Goal: Information Seeking & Learning: Learn about a topic

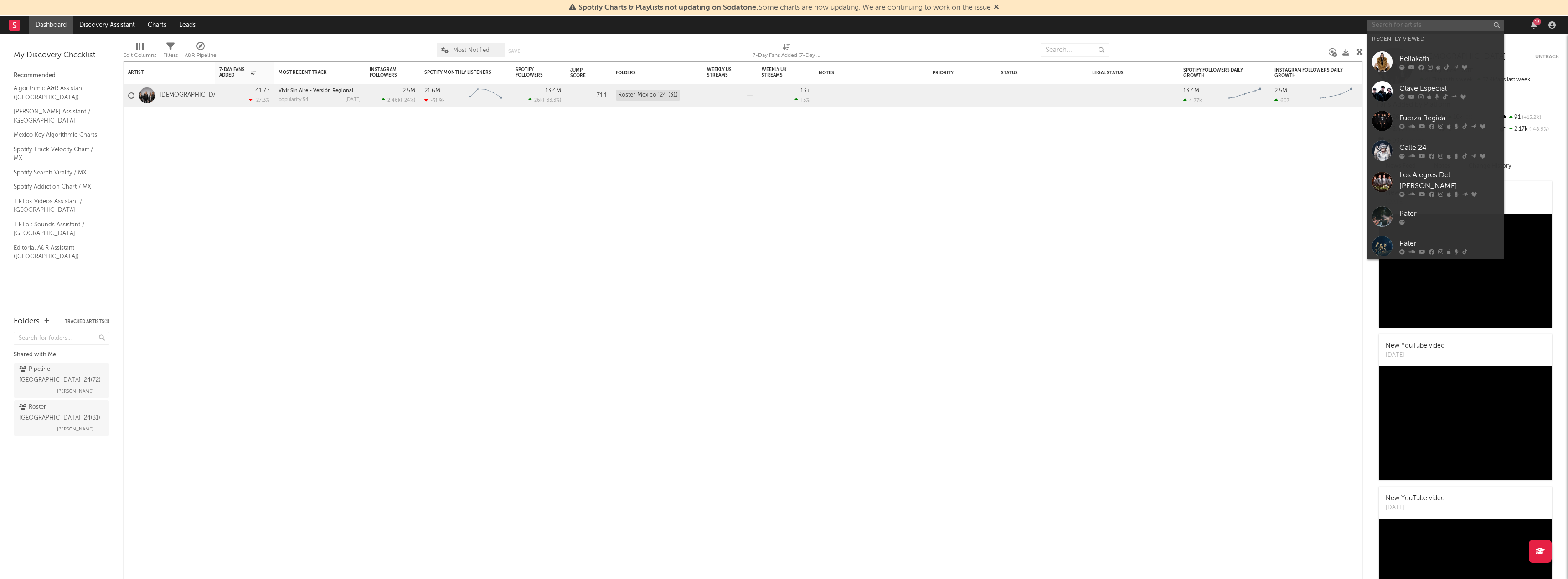
click at [1396, 25] on input "text" at bounding box center [1436, 25] width 137 height 12
type input "bonka"
click at [1416, 37] on link "Bonka" at bounding box center [1436, 46] width 137 height 30
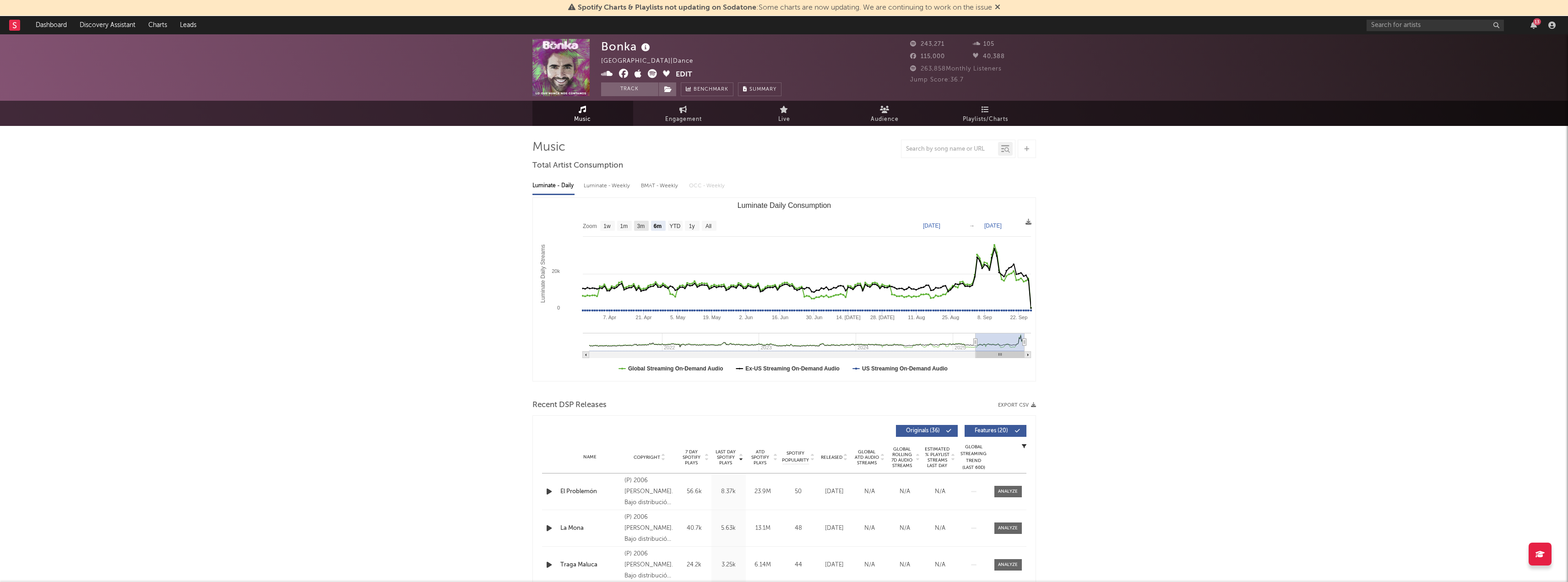
click at [641, 227] on text "3m" at bounding box center [641, 226] width 8 height 6
select select "3m"
type input "[DATE]"
click at [717, 223] on rect "Luminate Daily Consumption" at bounding box center [784, 289] width 502 height 183
click at [708, 225] on text "All" at bounding box center [708, 226] width 6 height 6
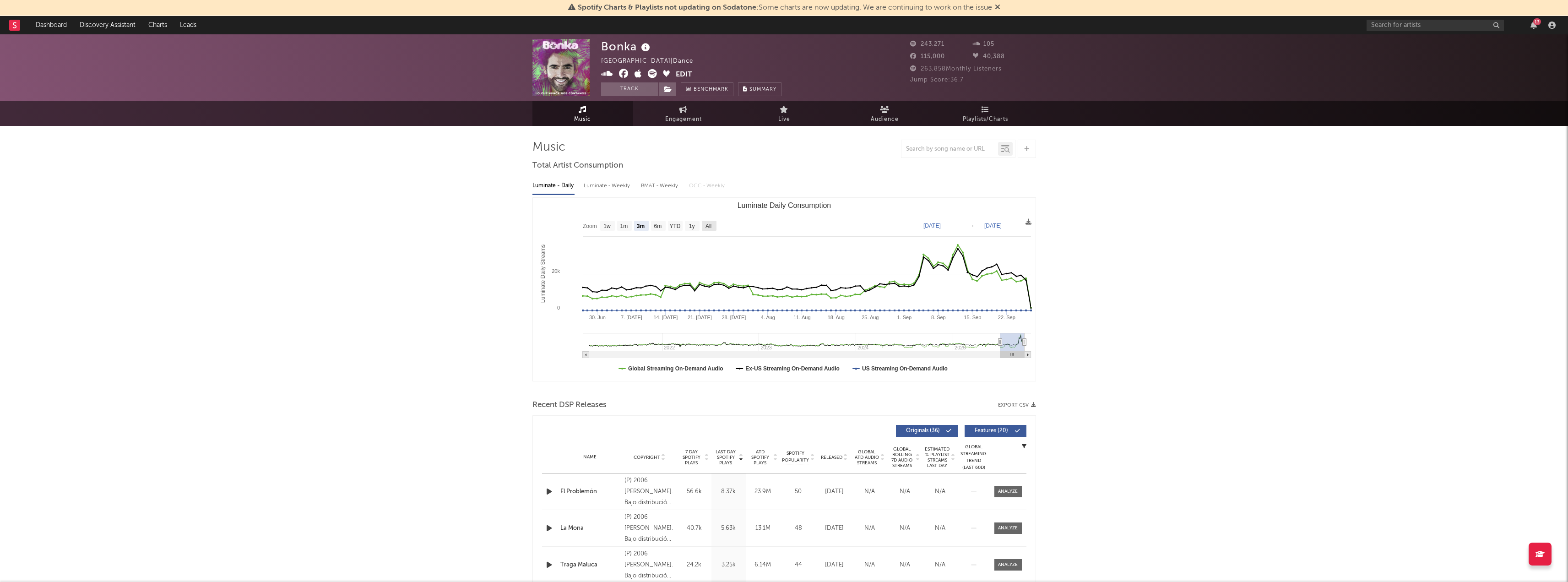
select select "All"
type input "[DATE]"
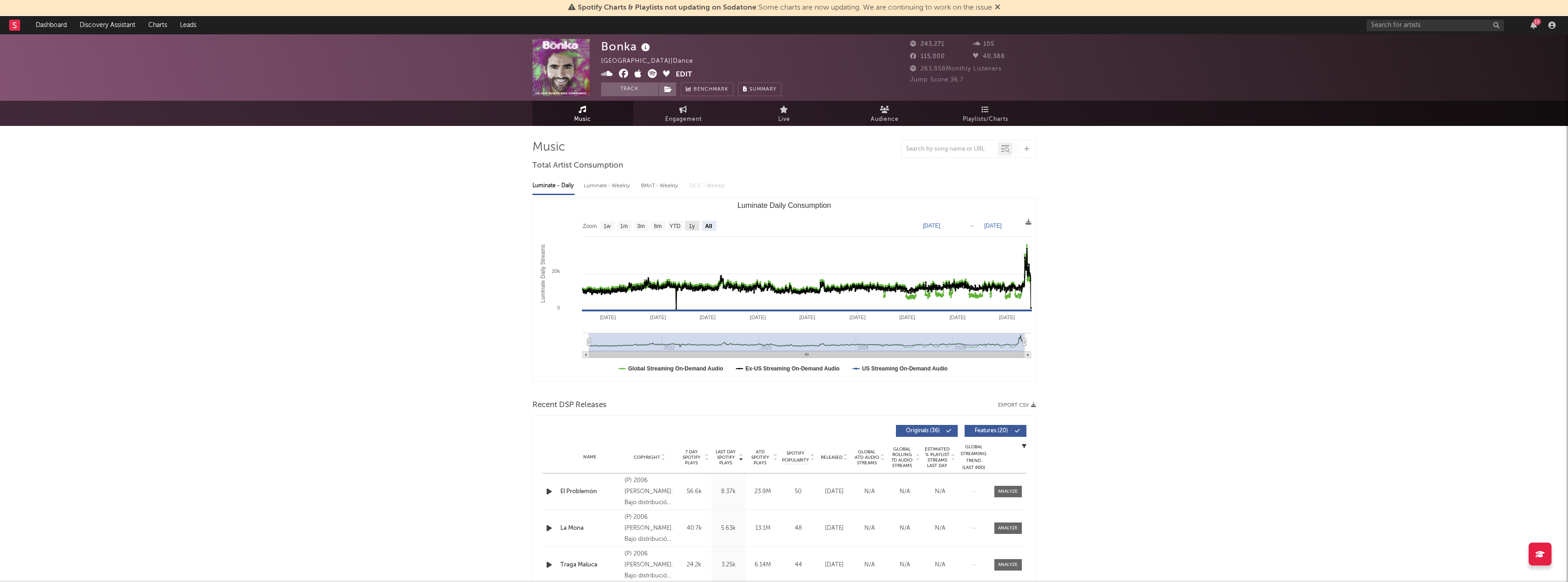
click at [694, 223] on text "1y" at bounding box center [691, 226] width 6 height 6
select select "1y"
type input "[DATE]"
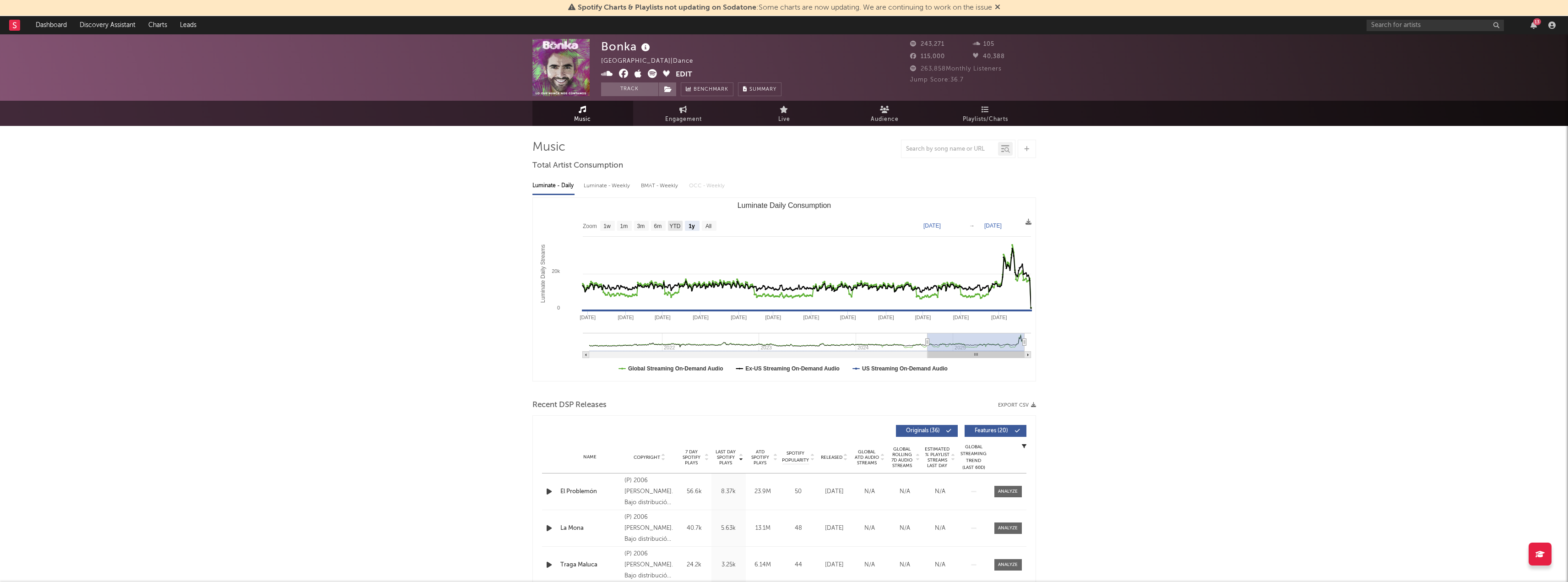
click at [672, 229] on text "YTD" at bounding box center [675, 226] width 11 height 6
select select "YTD"
type input "[DATE]"
click at [660, 226] on text "6m" at bounding box center [657, 226] width 8 height 6
select select "6m"
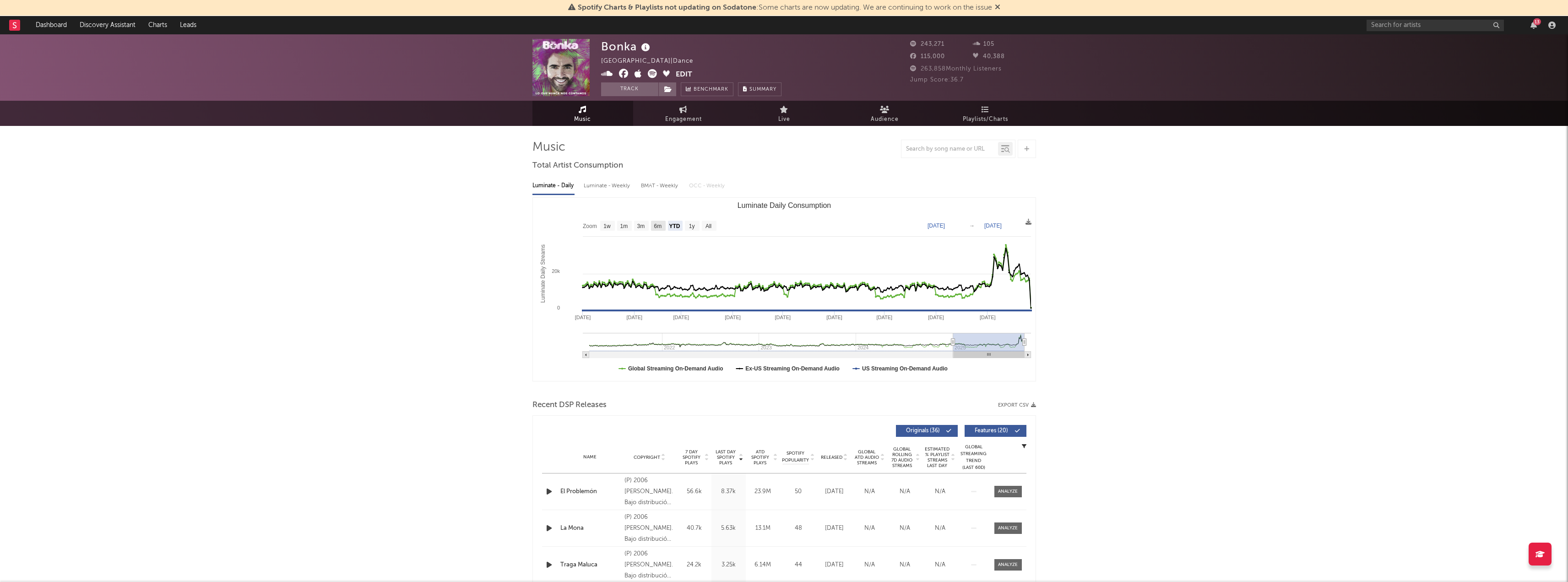
type input "[DATE]"
click at [609, 229] on text "1w" at bounding box center [607, 226] width 7 height 6
select select "1w"
type input "[DATE]"
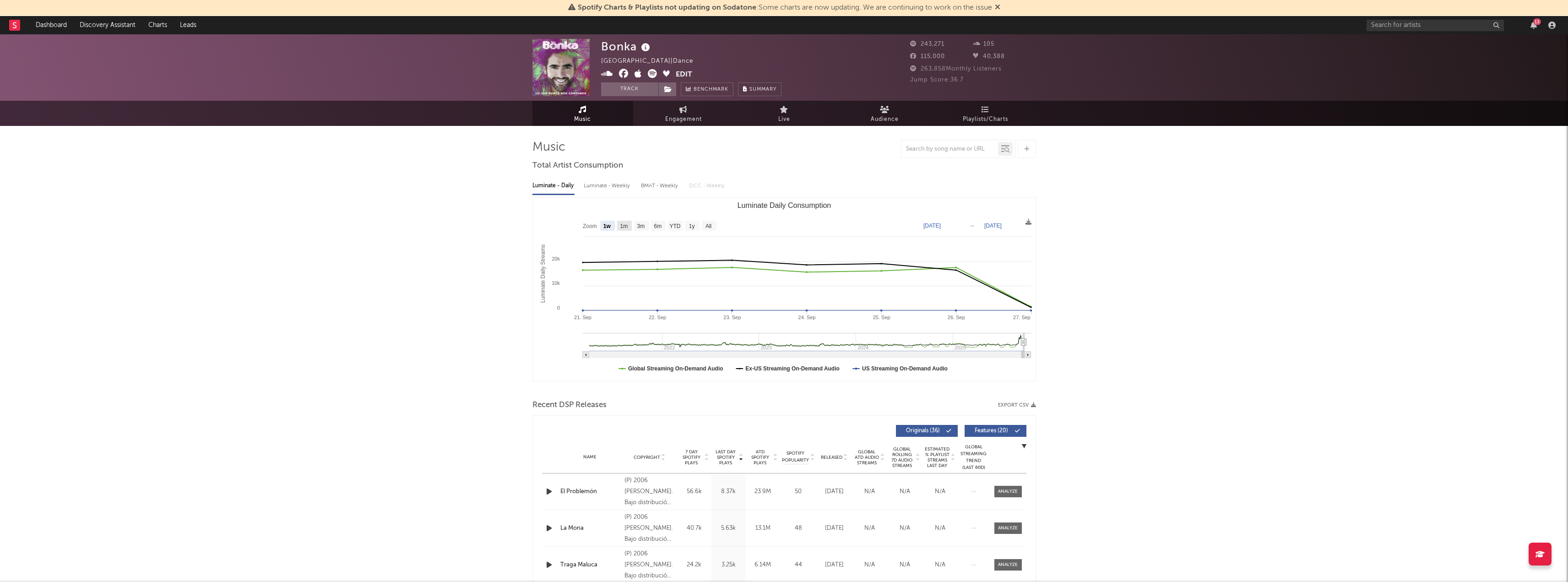
click at [624, 227] on text "1m" at bounding box center [624, 226] width 8 height 6
select select "1m"
type input "[DATE]"
click at [637, 226] on text "3m" at bounding box center [641, 226] width 8 height 6
select select "3m"
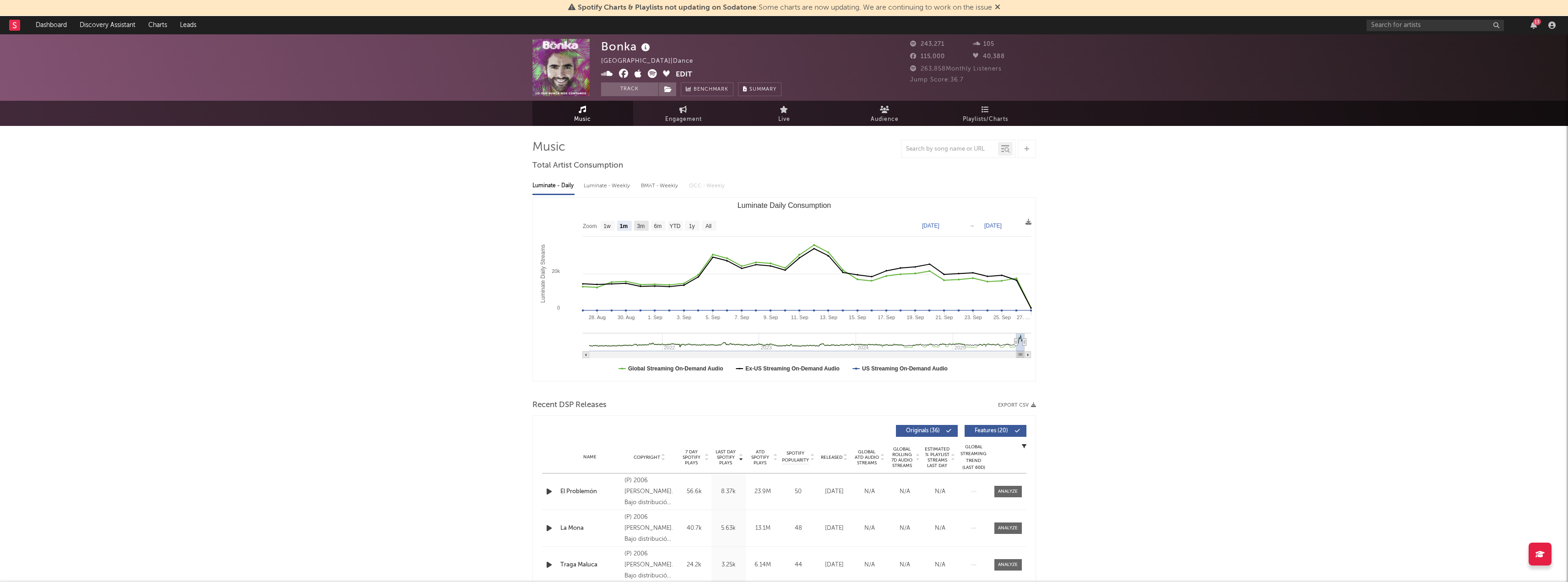
type input "[DATE]"
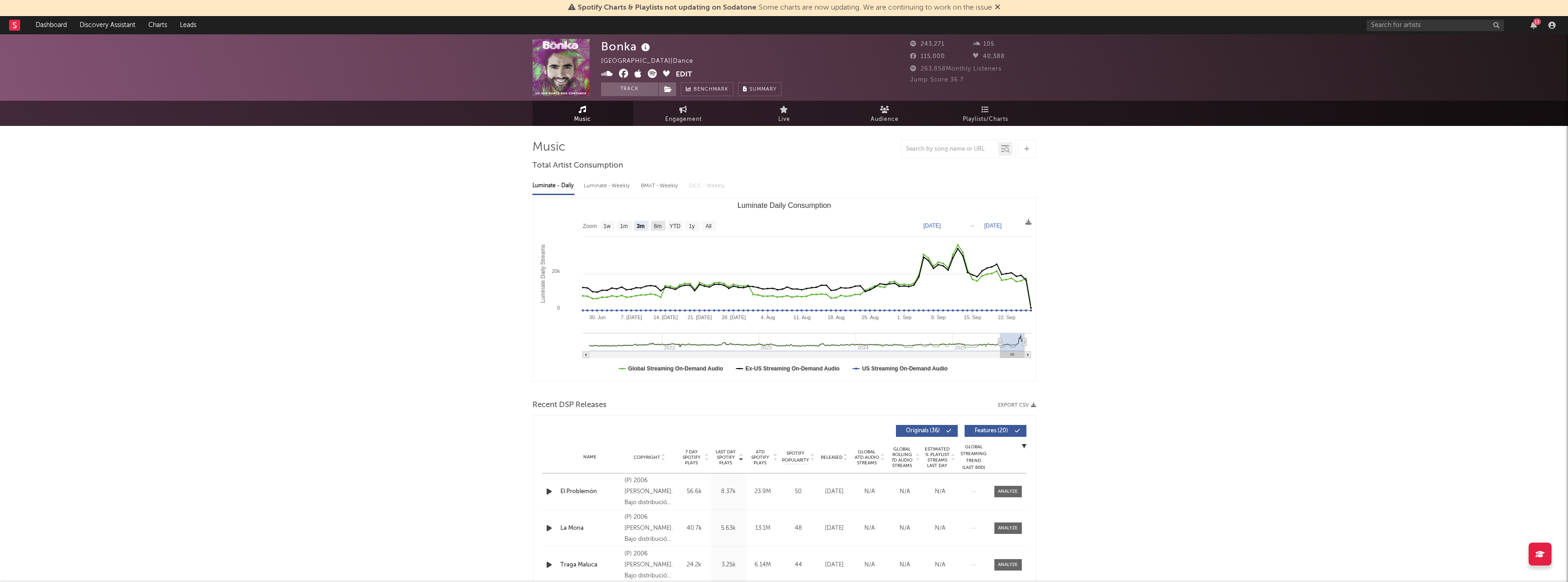
click at [659, 226] on text "6m" at bounding box center [657, 226] width 8 height 6
select select "6m"
type input "[DATE]"
